Goal: Go to known website: Access a specific website the user already knows

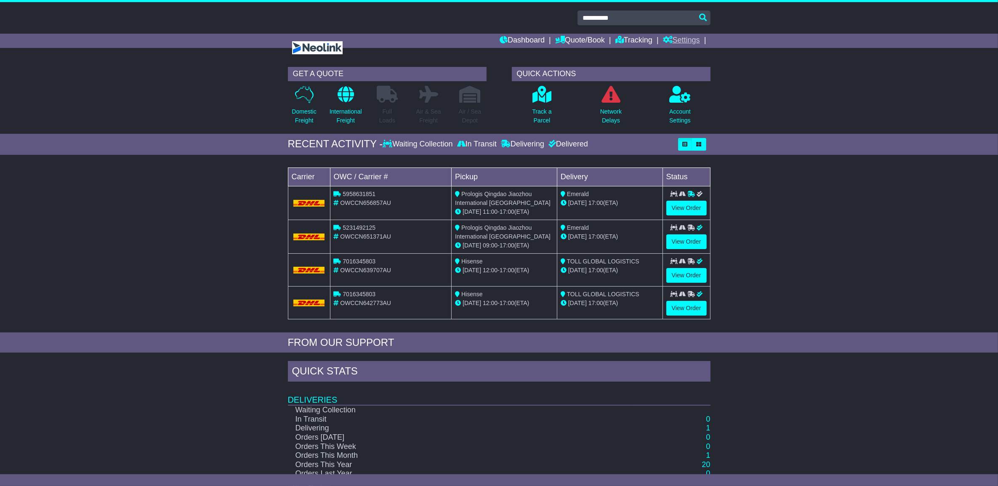
click at [676, 42] on link "Settings" at bounding box center [681, 41] width 37 height 14
click at [771, 72] on div "GET A QUOTE Domestic Freight International Freight Full Loads Air & Sea Freight…" at bounding box center [499, 98] width 998 height 71
click at [510, 37] on link "Dashboard" at bounding box center [522, 41] width 45 height 14
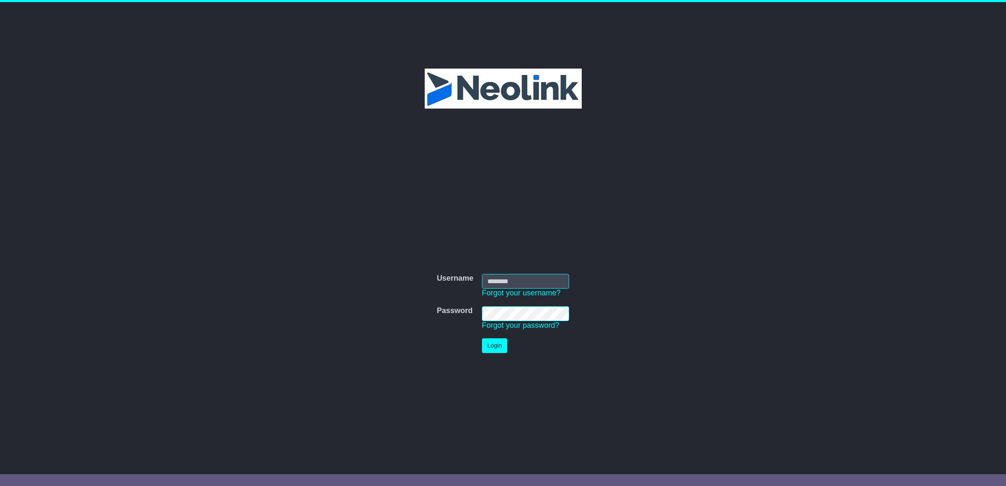
type input "*******"
